Goal: Navigation & Orientation: Find specific page/section

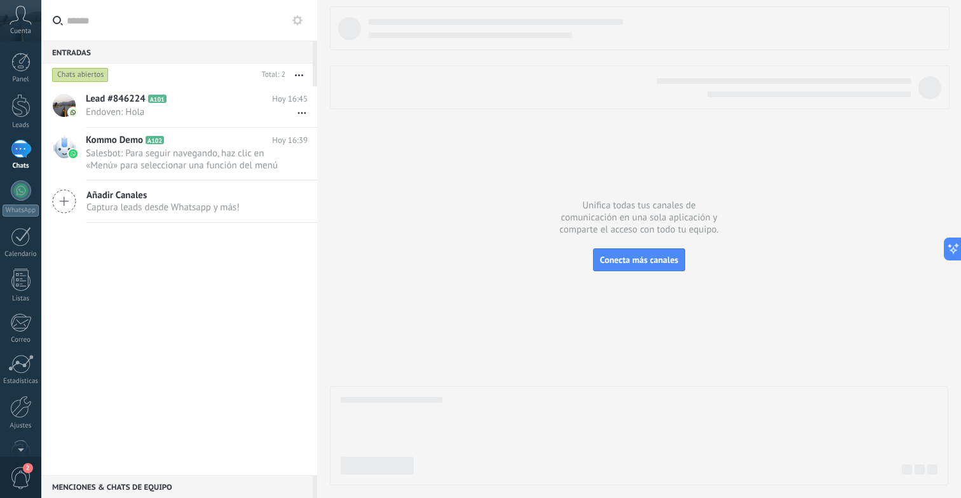
click at [20, 24] on icon at bounding box center [21, 15] width 22 height 19
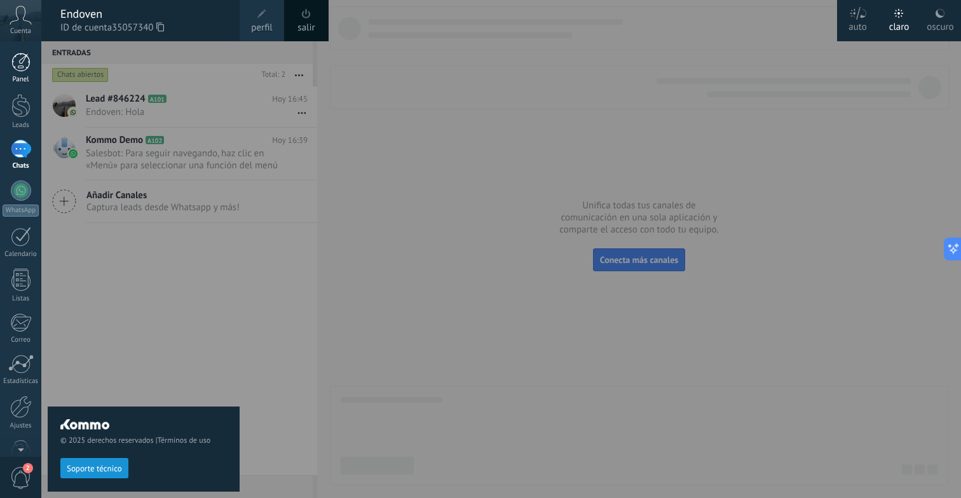
click at [20, 67] on div at bounding box center [20, 62] width 19 height 19
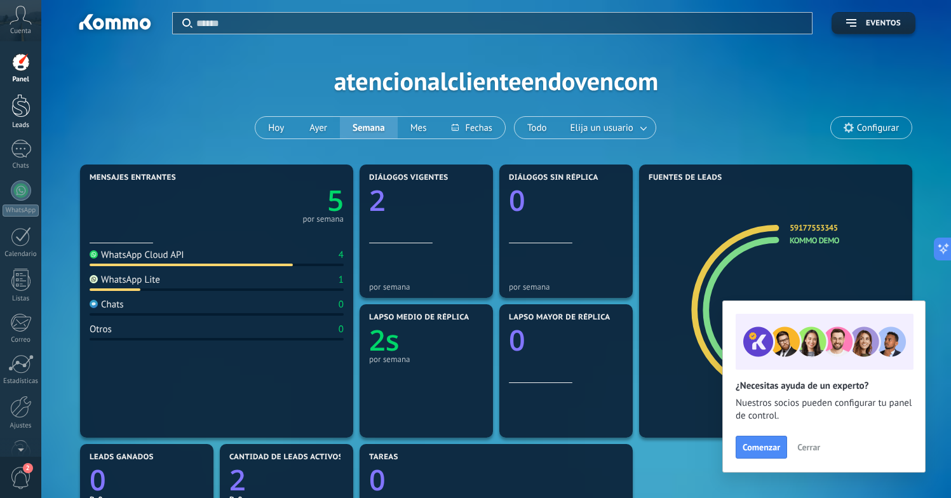
click at [21, 111] on div at bounding box center [20, 106] width 19 height 24
